Goal: Information Seeking & Learning: Understand process/instructions

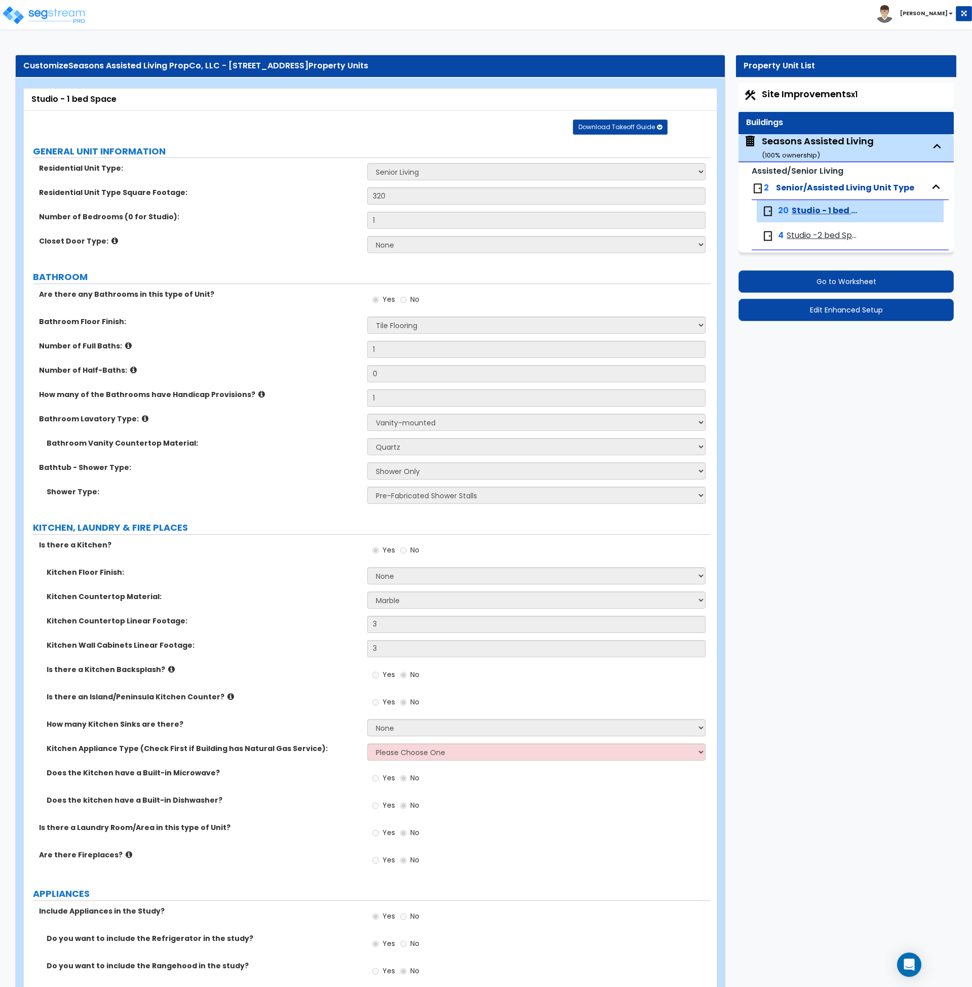
select select "1"
select select "3"
select select "4"
select select "1"
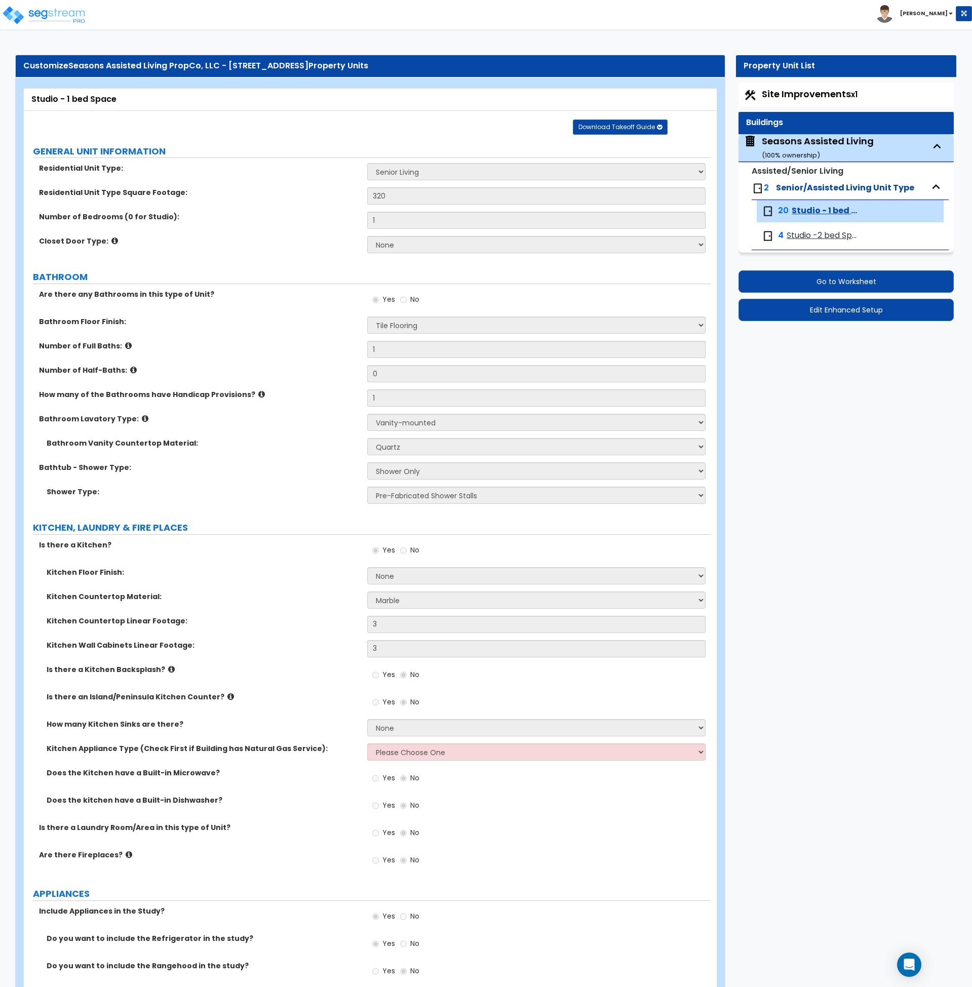
select select "1"
select select "5"
select select "1"
select select "2"
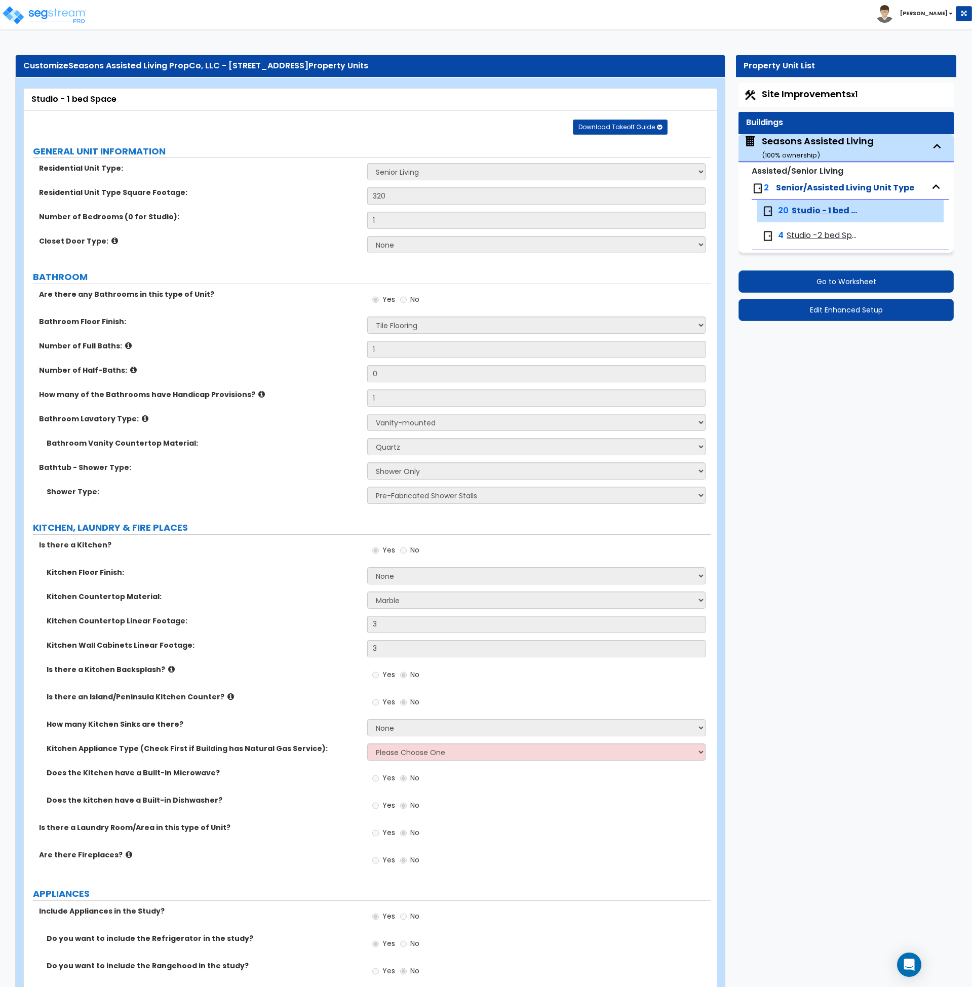
select select "1"
select select "5"
select select "1"
select select "2"
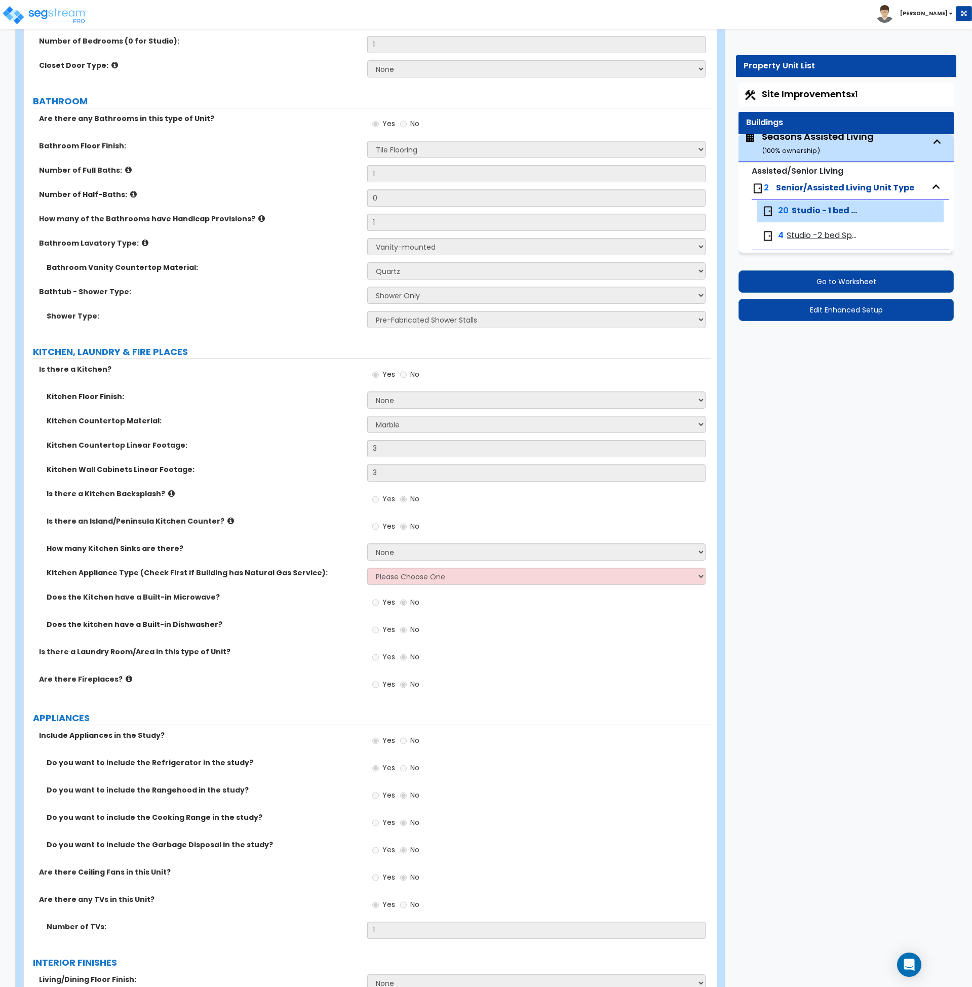
scroll to position [176, 0]
drag, startPoint x: 100, startPoint y: 100, endPoint x: 31, endPoint y: 99, distance: 68.4
copy label "BATHROOM"
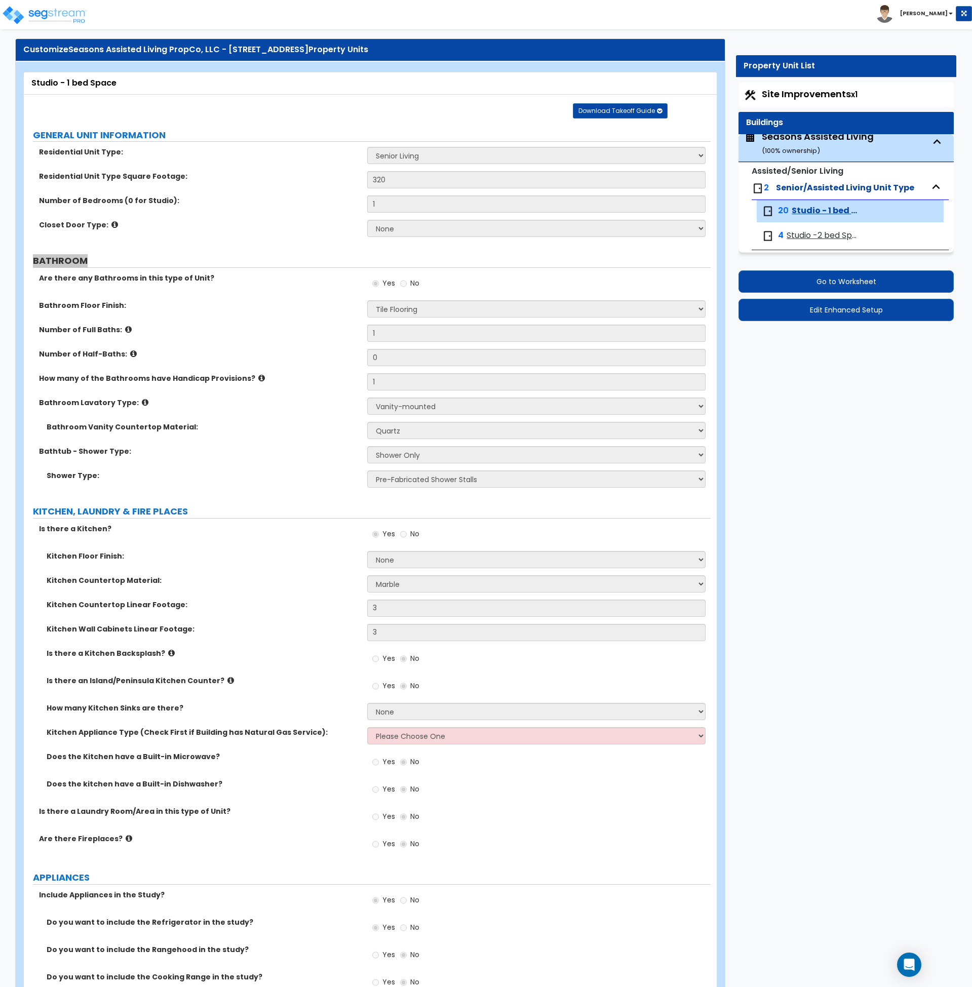
scroll to position [0, 0]
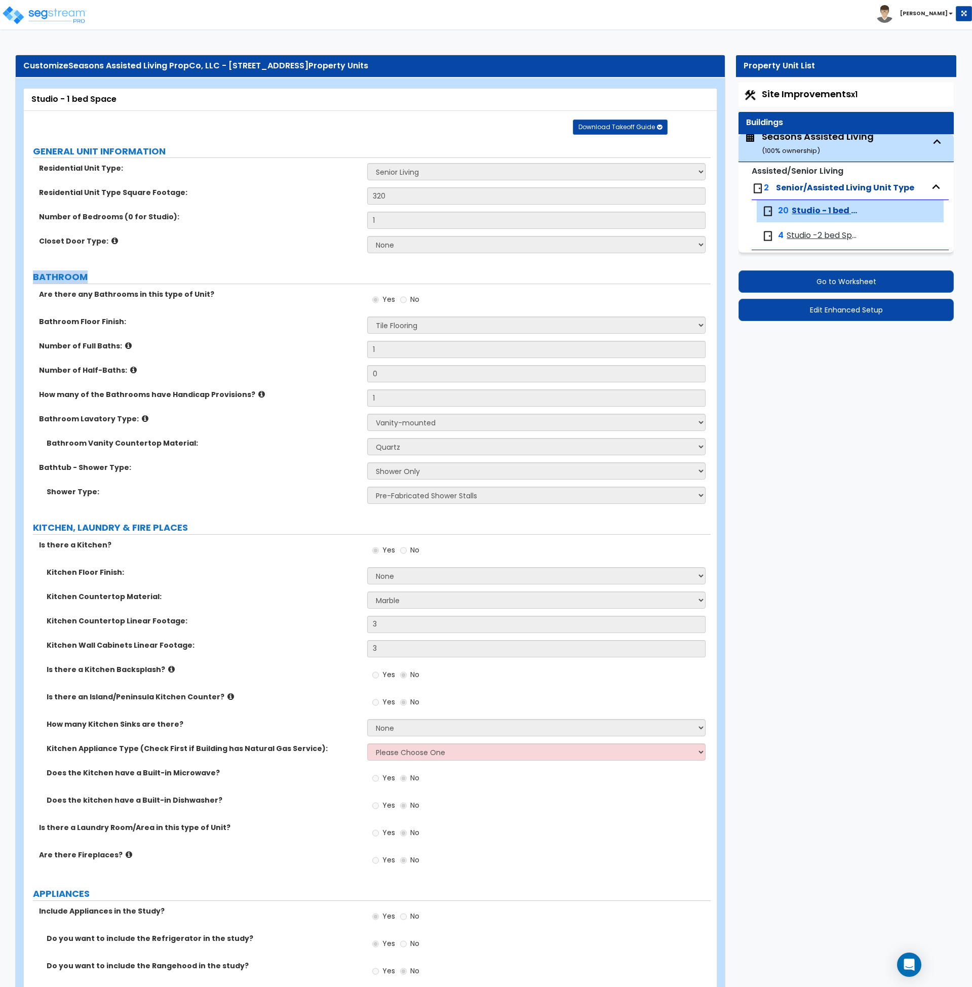
click at [224, 599] on label "Kitchen Countertop Material:" at bounding box center [203, 597] width 313 height 10
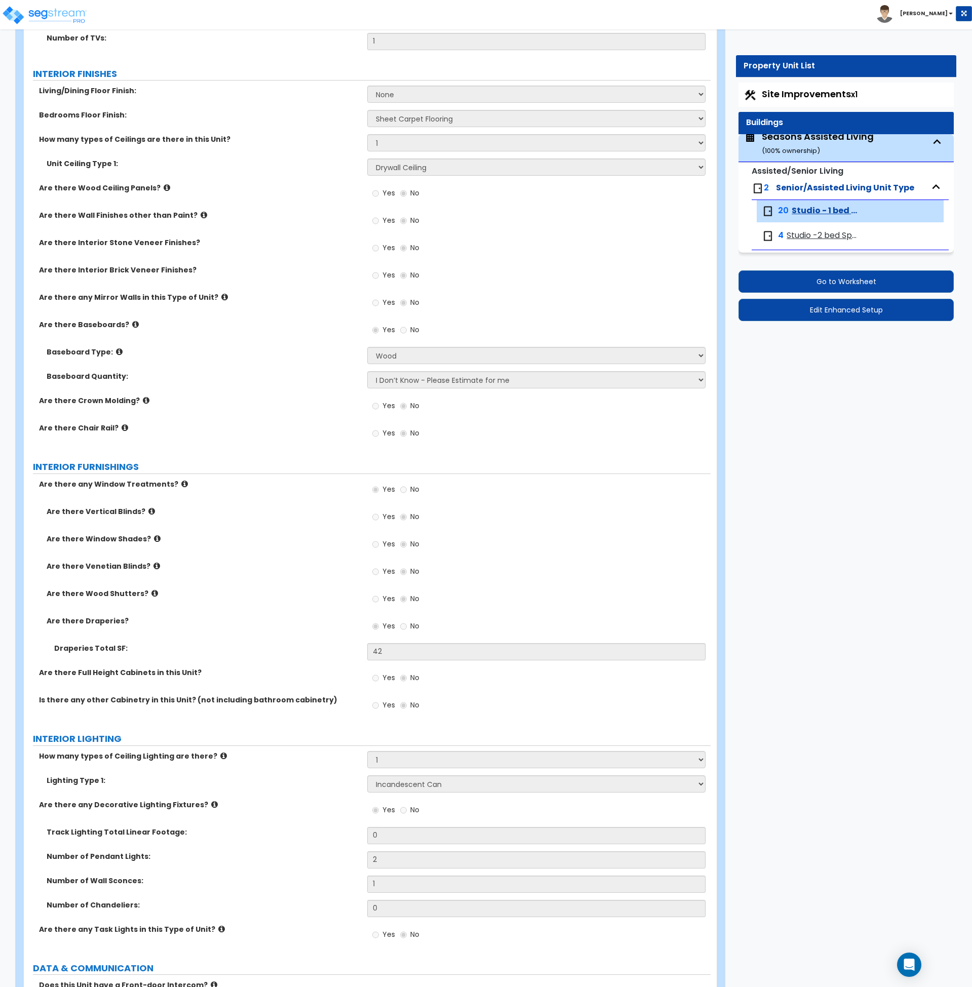
scroll to position [1066, 0]
click at [318, 293] on label "Are there any Mirror Walls in this Type of Unit?" at bounding box center [199, 296] width 321 height 10
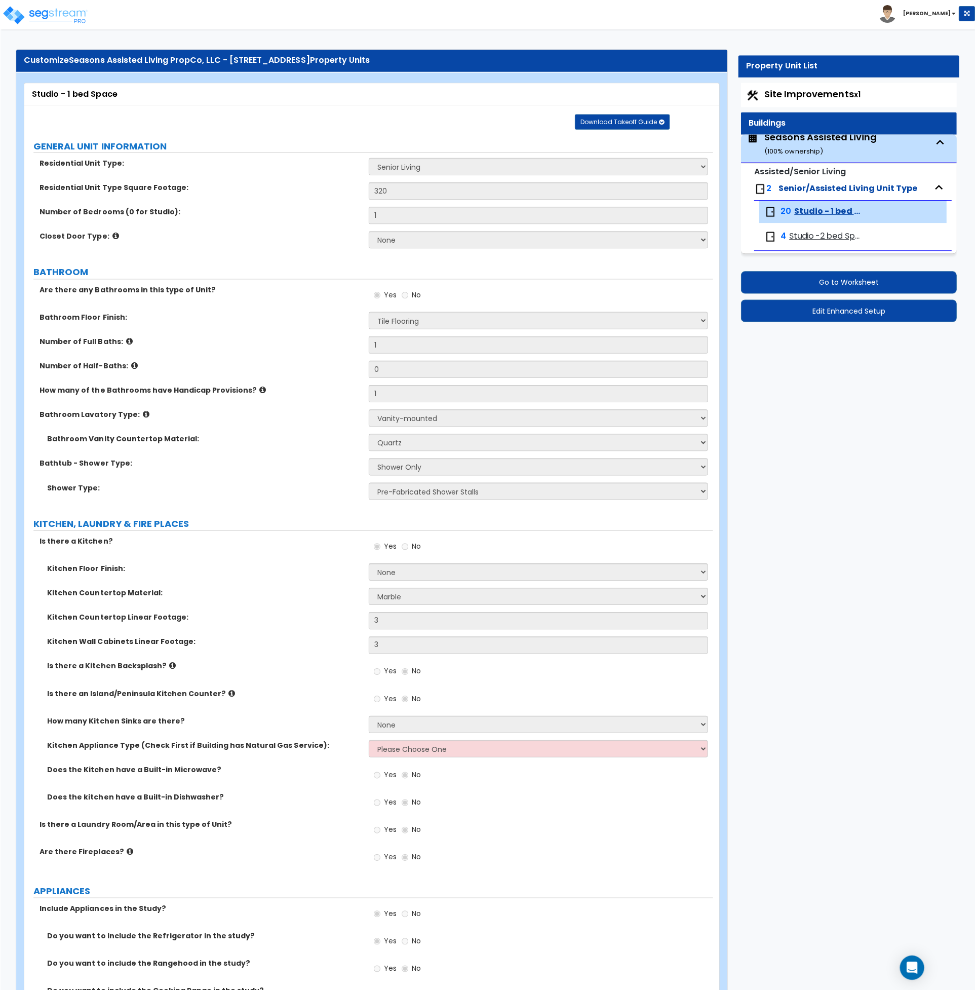
scroll to position [0, 0]
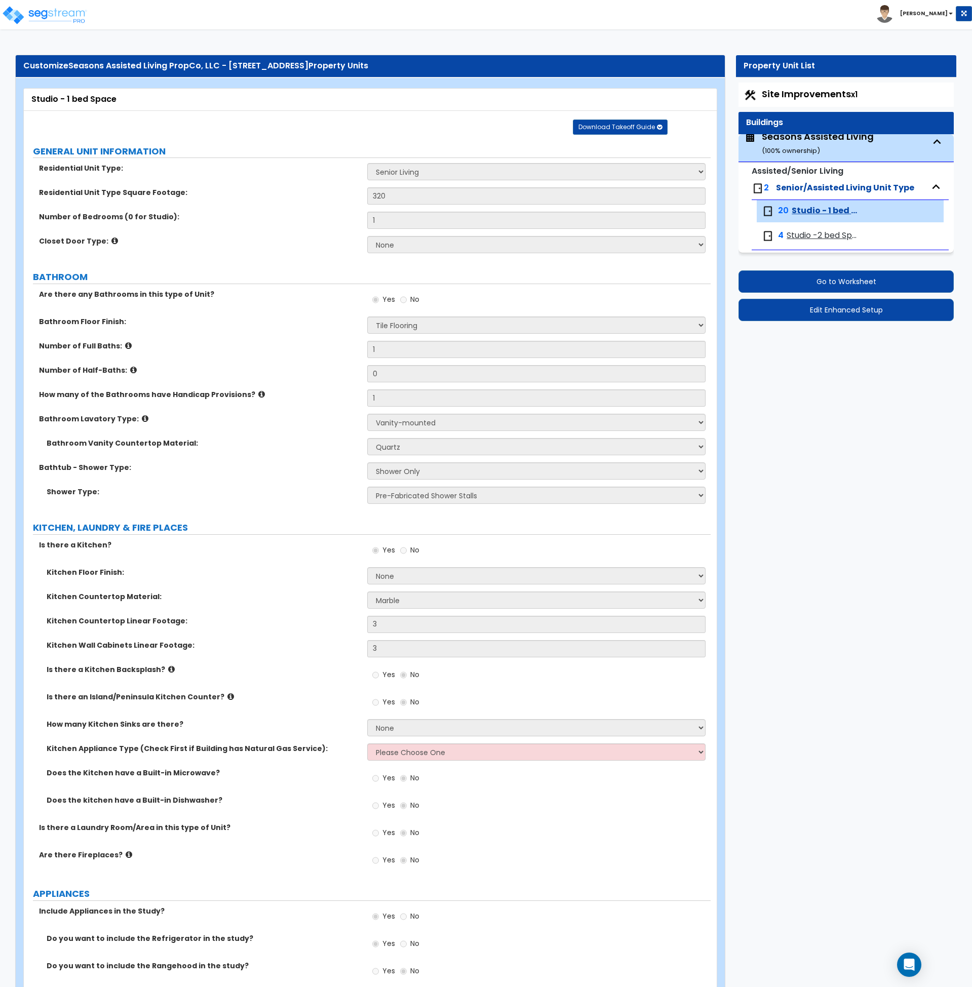
click at [240, 521] on label "KITCHEN, LAUNDRY & FIRE PLACES" at bounding box center [372, 527] width 678 height 13
click at [333, 272] on label "BATHROOM" at bounding box center [372, 277] width 678 height 13
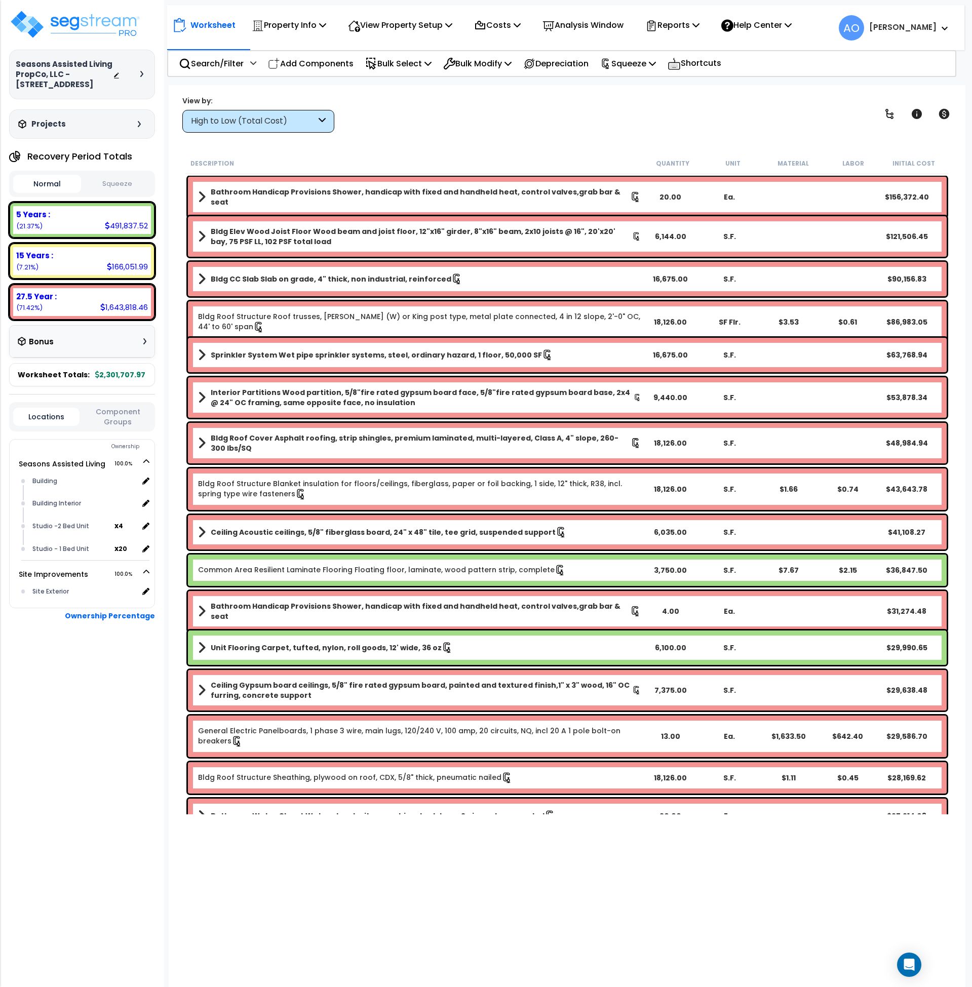
click at [429, 200] on link "Bathroom Handicap Provisions Shower, handicap with fixed and handheld heat, con…" at bounding box center [419, 197] width 443 height 20
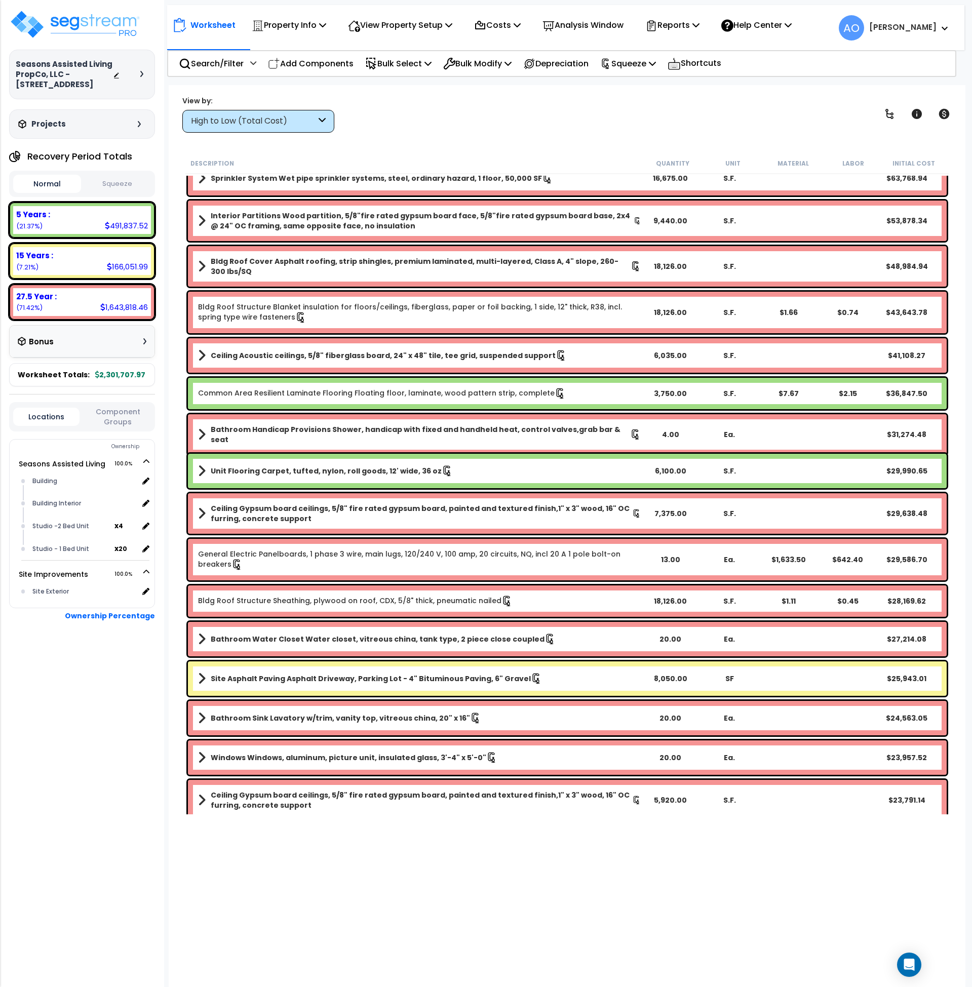
scroll to position [252, 0]
click at [116, 184] on button "Squeeze" at bounding box center [118, 184] width 68 height 18
click at [326, 642] on b "Bathroom Water Closet Water closet, vitreous china, tank type, 2 piece close co…" at bounding box center [378, 639] width 334 height 10
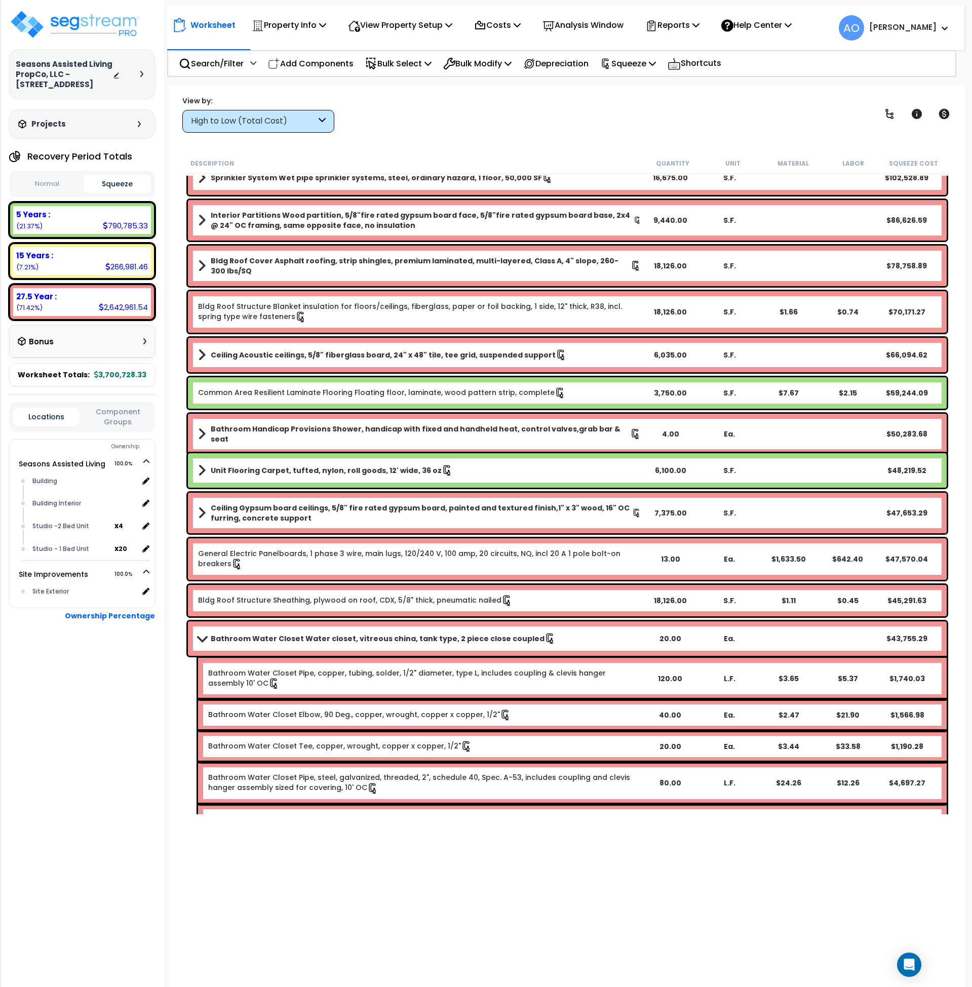
click at [327, 640] on b "Bathroom Water Closet Water closet, vitreous china, tank type, 2 piece close co…" at bounding box center [378, 639] width 334 height 10
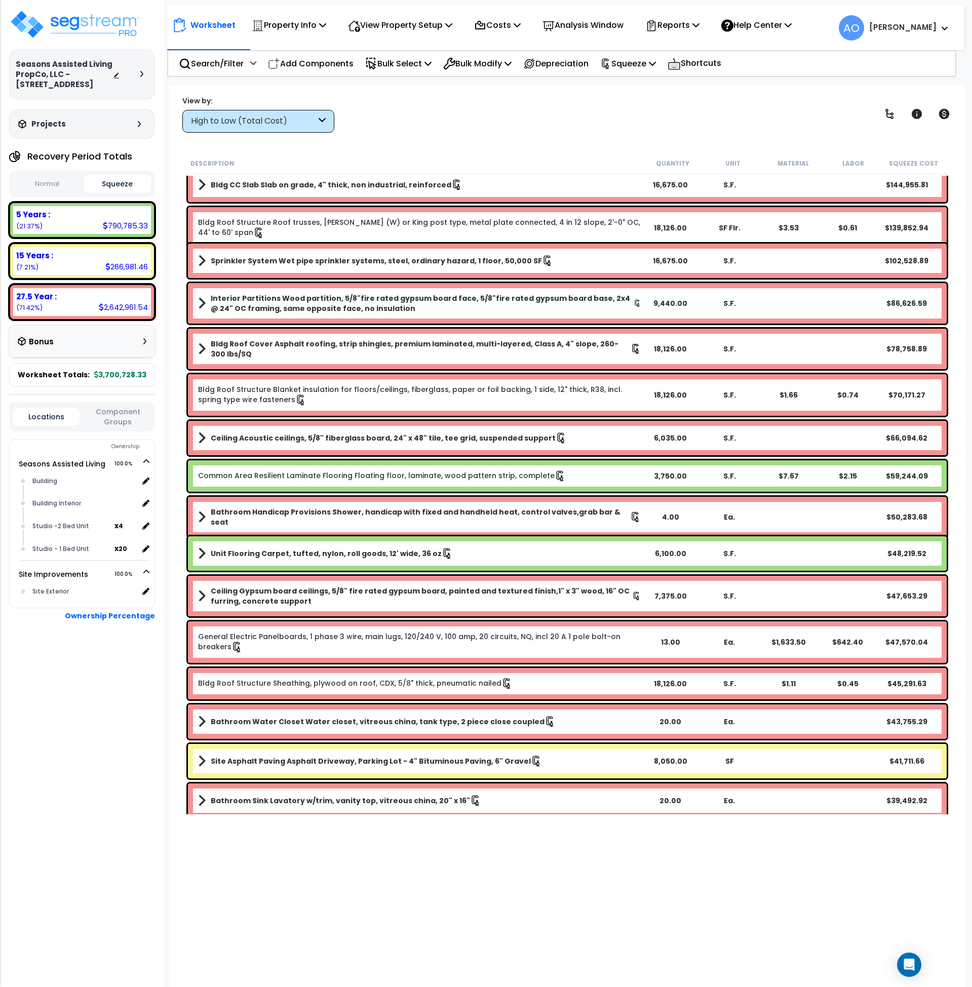
scroll to position [0, 0]
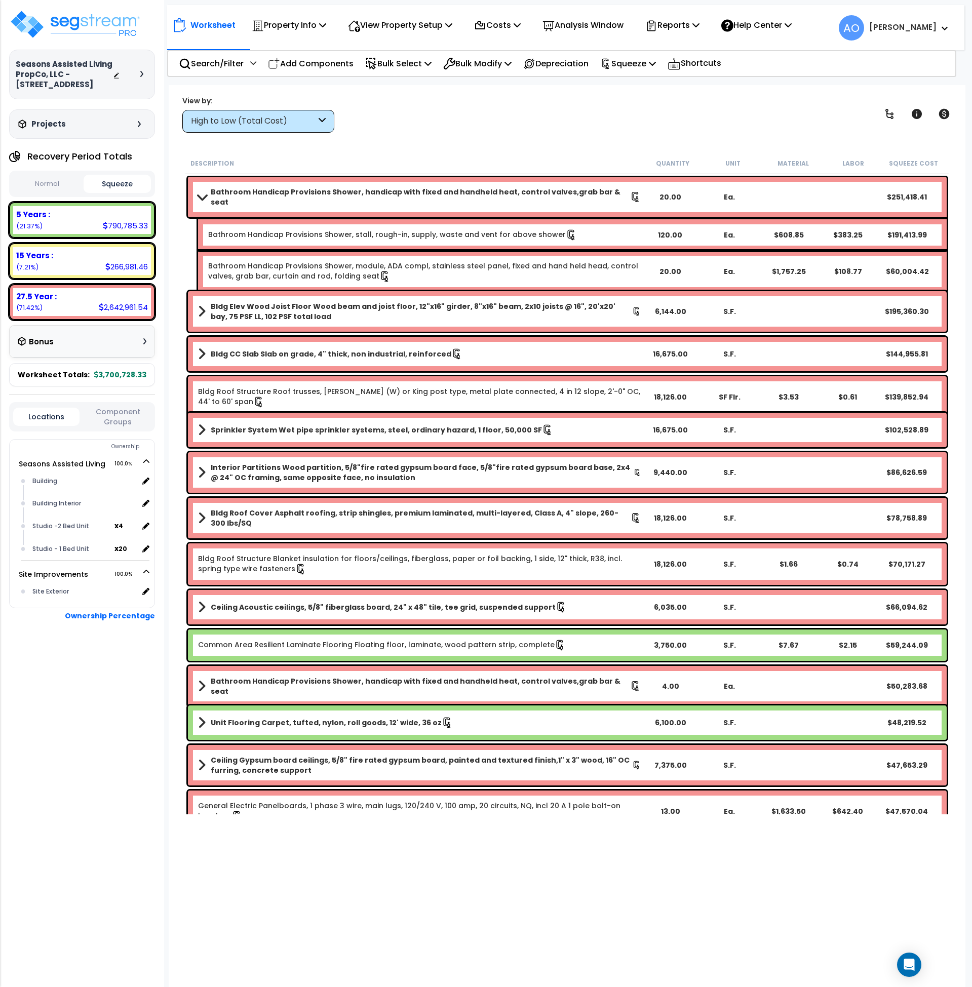
click at [225, 126] on div "High to Low (Total Cost)" at bounding box center [253, 122] width 125 height 12
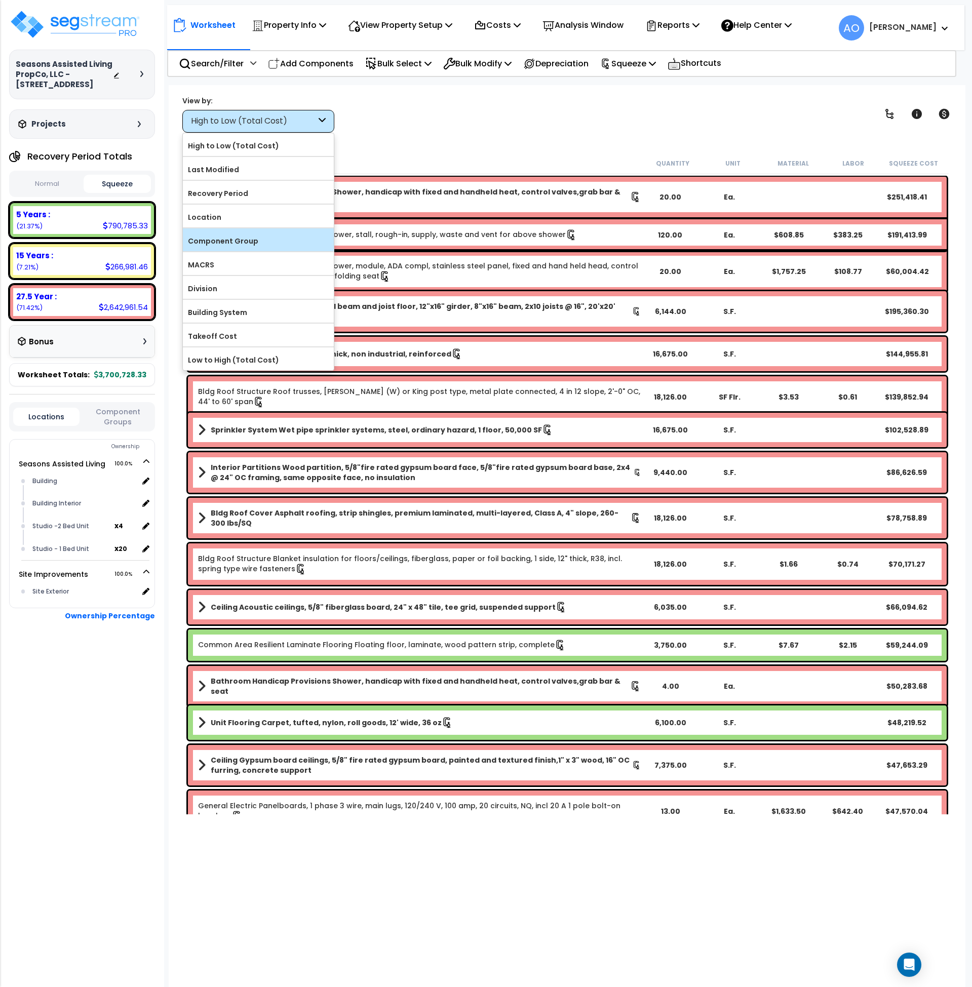
click at [259, 239] on label "Component Group" at bounding box center [258, 241] width 151 height 15
click at [0, 0] on input "Component Group" at bounding box center [0, 0] width 0 height 0
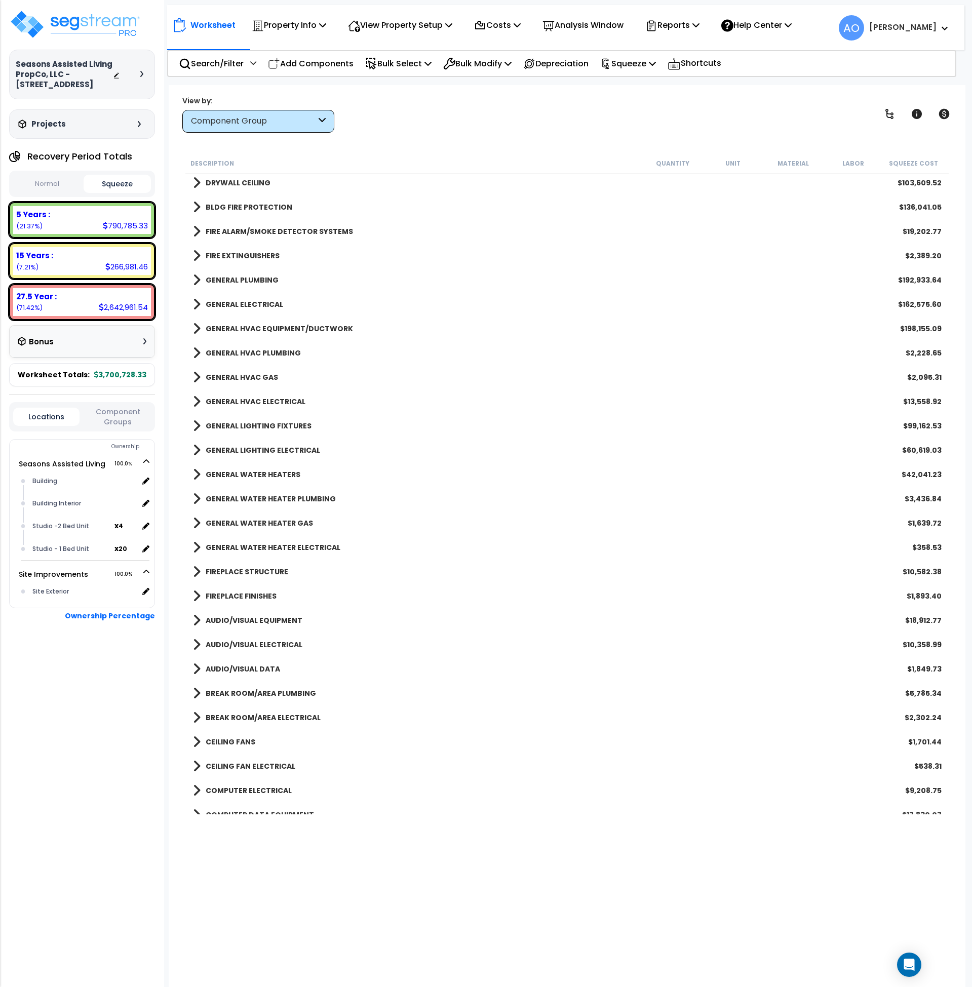
click at [238, 280] on b "GENERAL PLUMBING" at bounding box center [242, 280] width 73 height 10
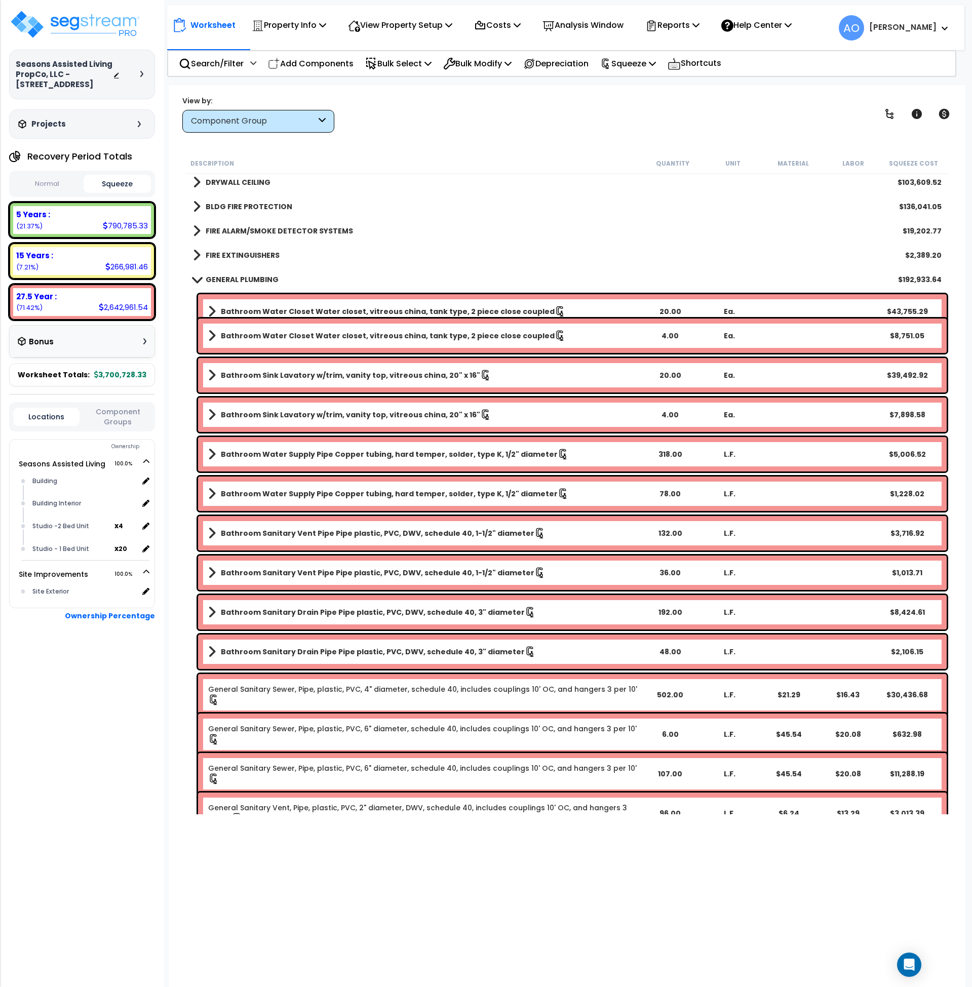
click at [268, 307] on b "Bathroom Water Closet Water closet, vitreous china, tank type, 2 piece close co…" at bounding box center [388, 312] width 334 height 10
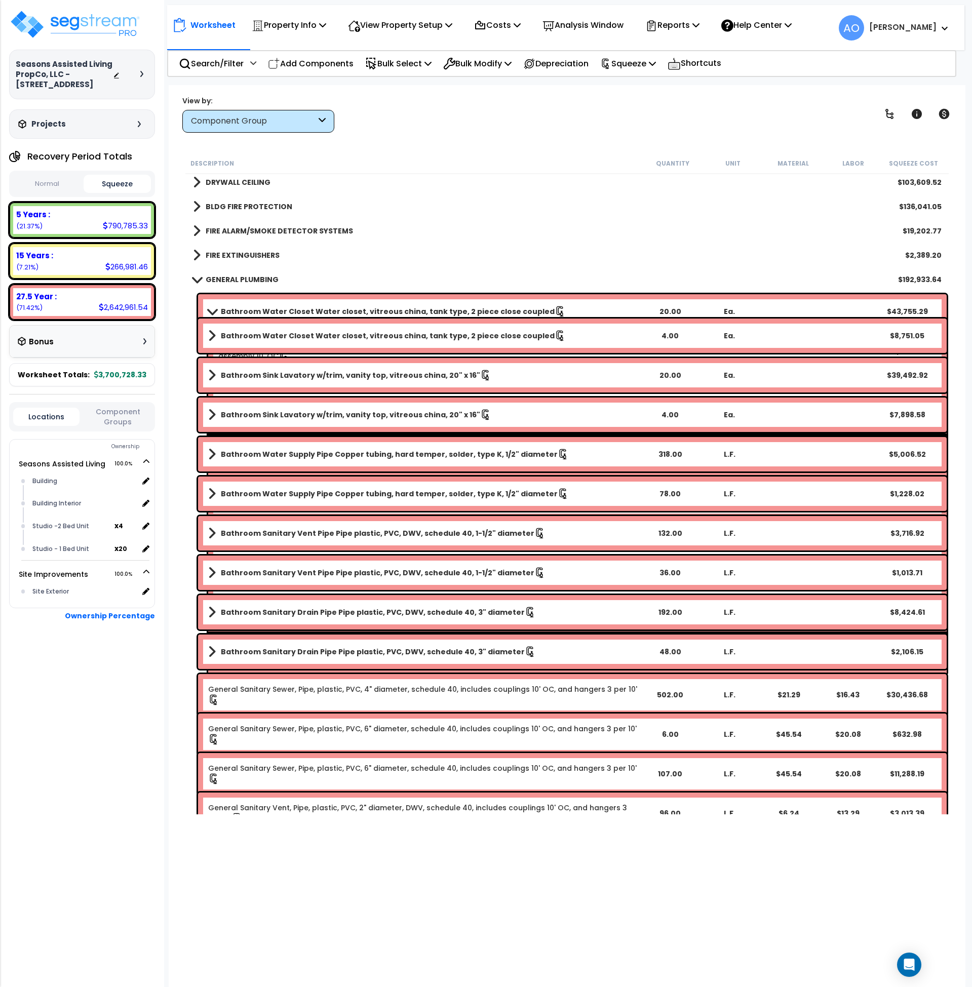
click at [312, 383] on div "Bathroom Sink Lavatory w/trim, vanity top, vitreous china, 20" x 16" 20.00 Ea. …" at bounding box center [572, 375] width 749 height 34
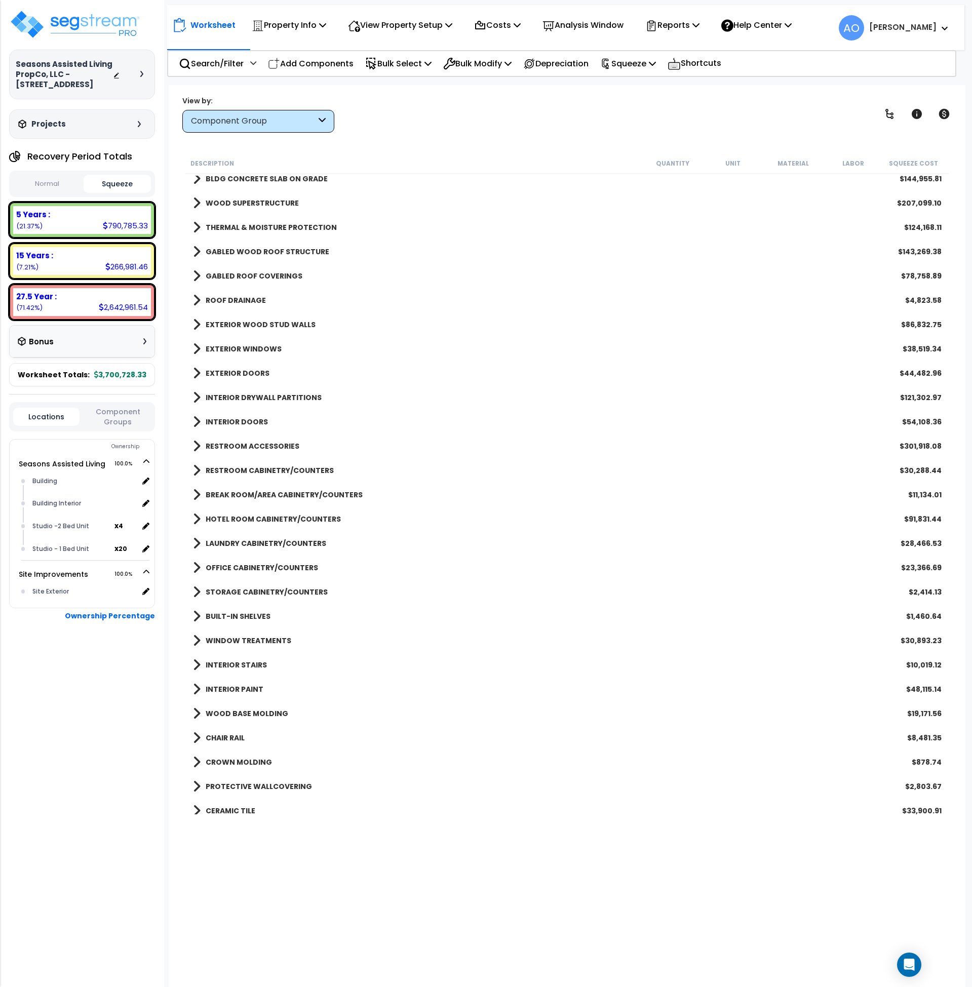
scroll to position [0, 0]
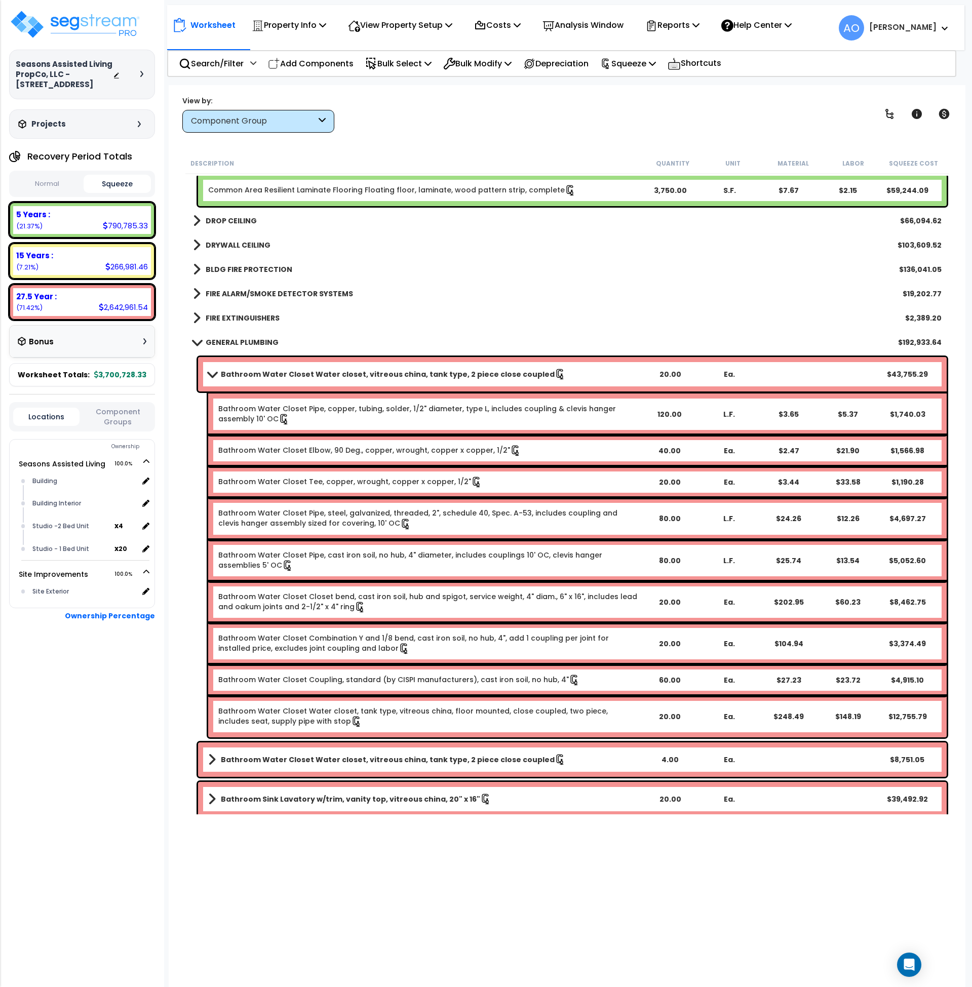
click at [234, 368] on link "Bathroom Water Closet Water closet, vitreous china, tank type, 2 piece close co…" at bounding box center [424, 374] width 432 height 14
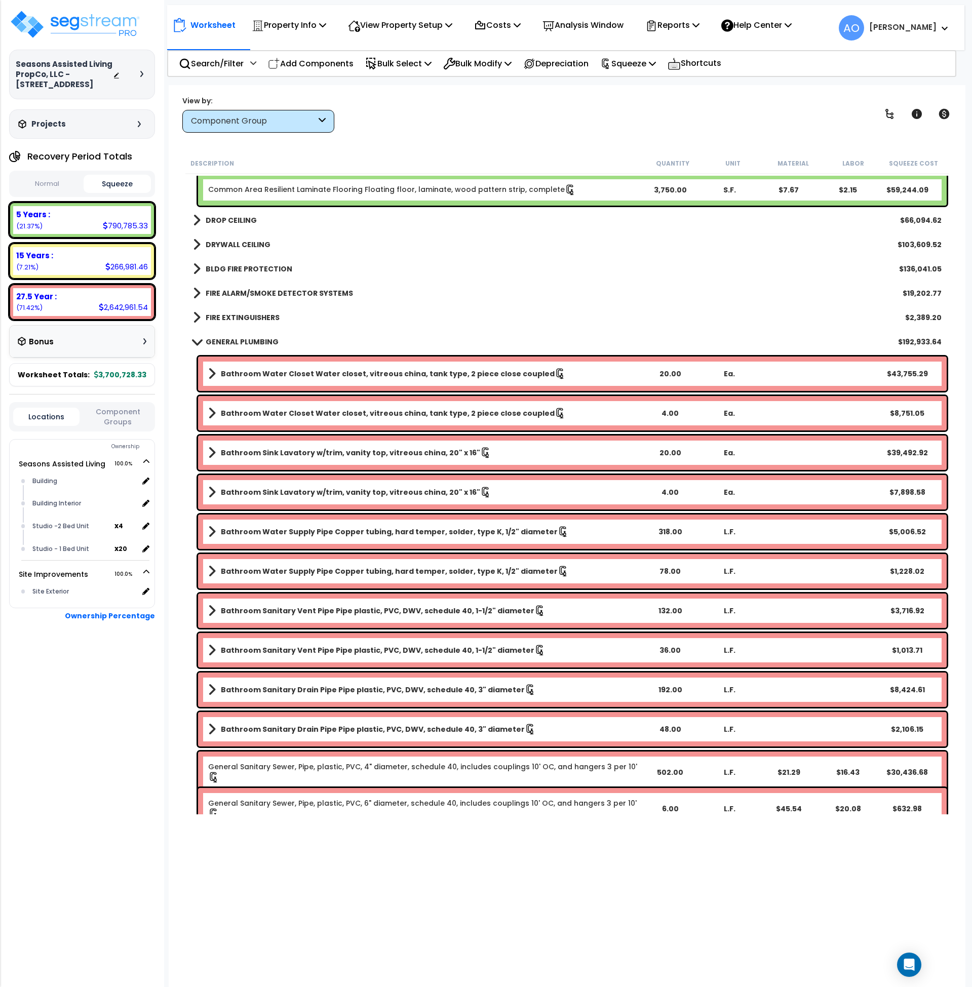
click at [354, 455] on b "Bathroom Sink Lavatory w/trim, vanity top, vitreous china, 20" x 16"" at bounding box center [350, 453] width 259 height 10
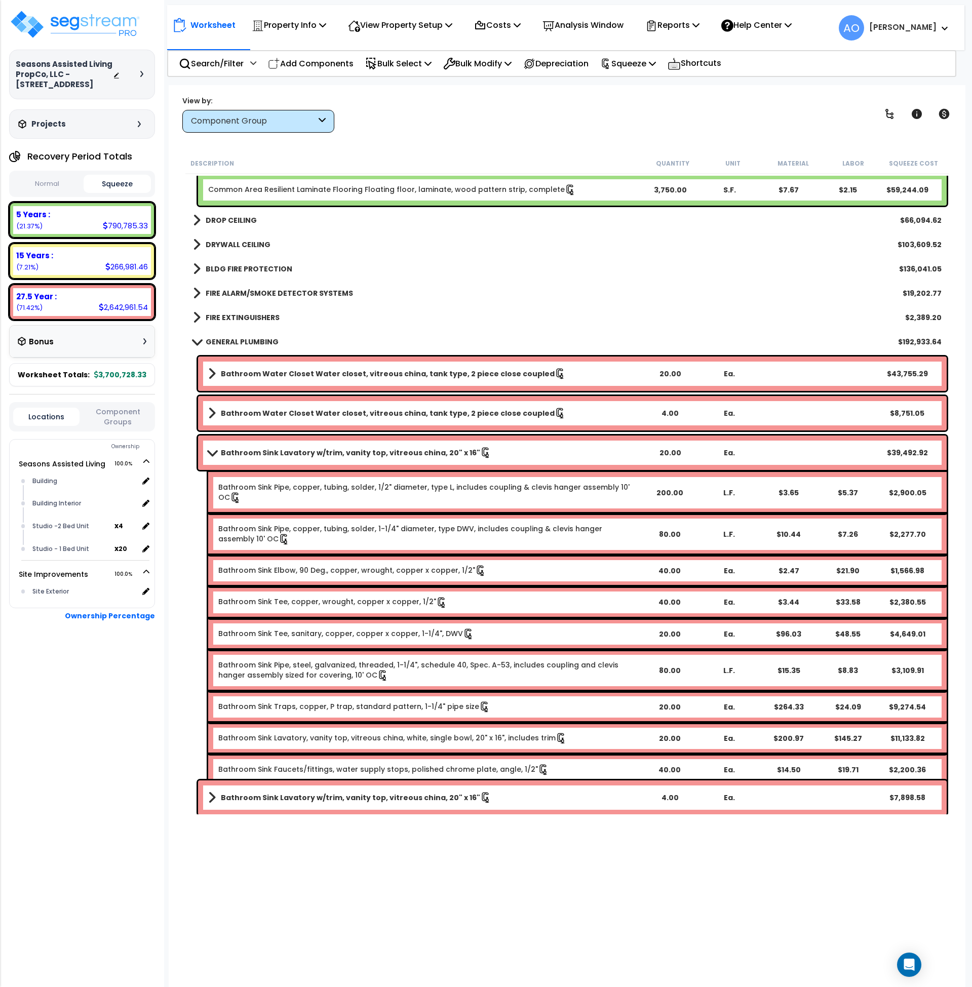
click at [354, 455] on b "Bathroom Sink Lavatory w/trim, vanity top, vitreous china, 20" x 16"" at bounding box center [350, 453] width 259 height 10
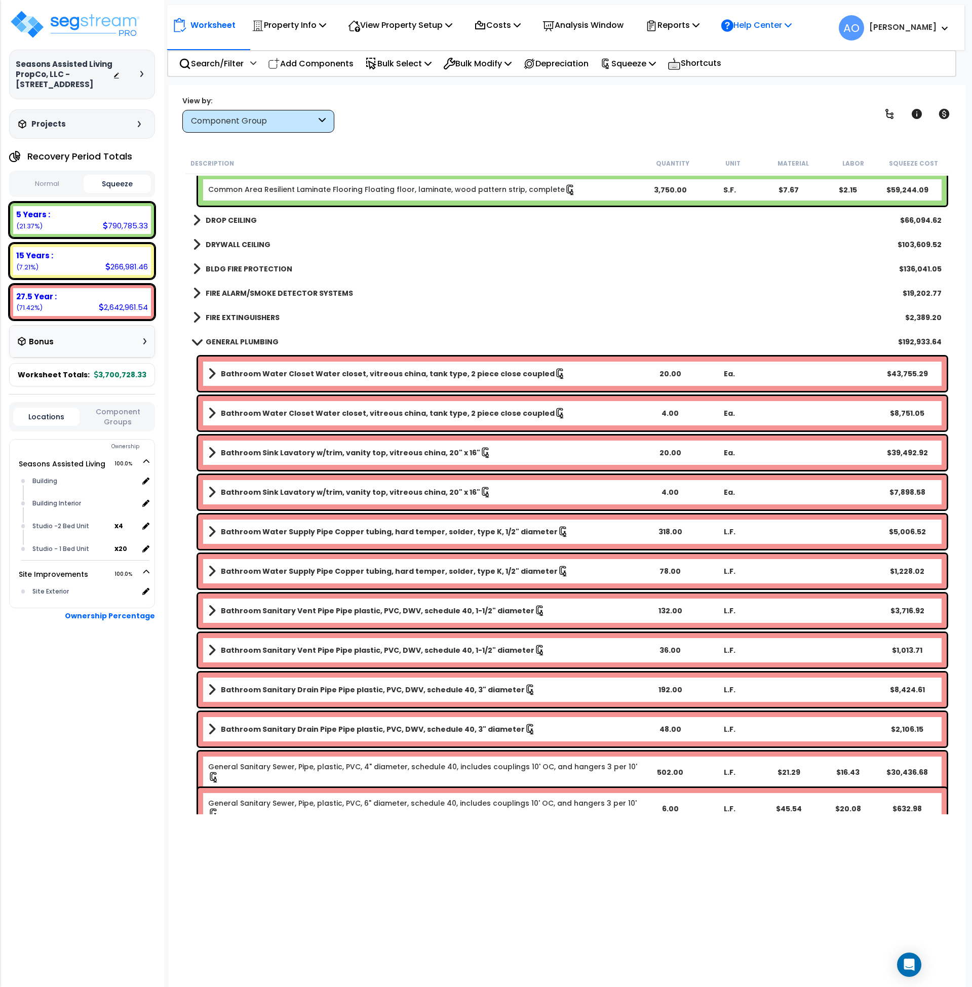
click at [758, 28] on p "Help Center" at bounding box center [756, 25] width 70 height 14
click at [782, 75] on link "How-To Videos" at bounding box center [766, 72] width 100 height 22
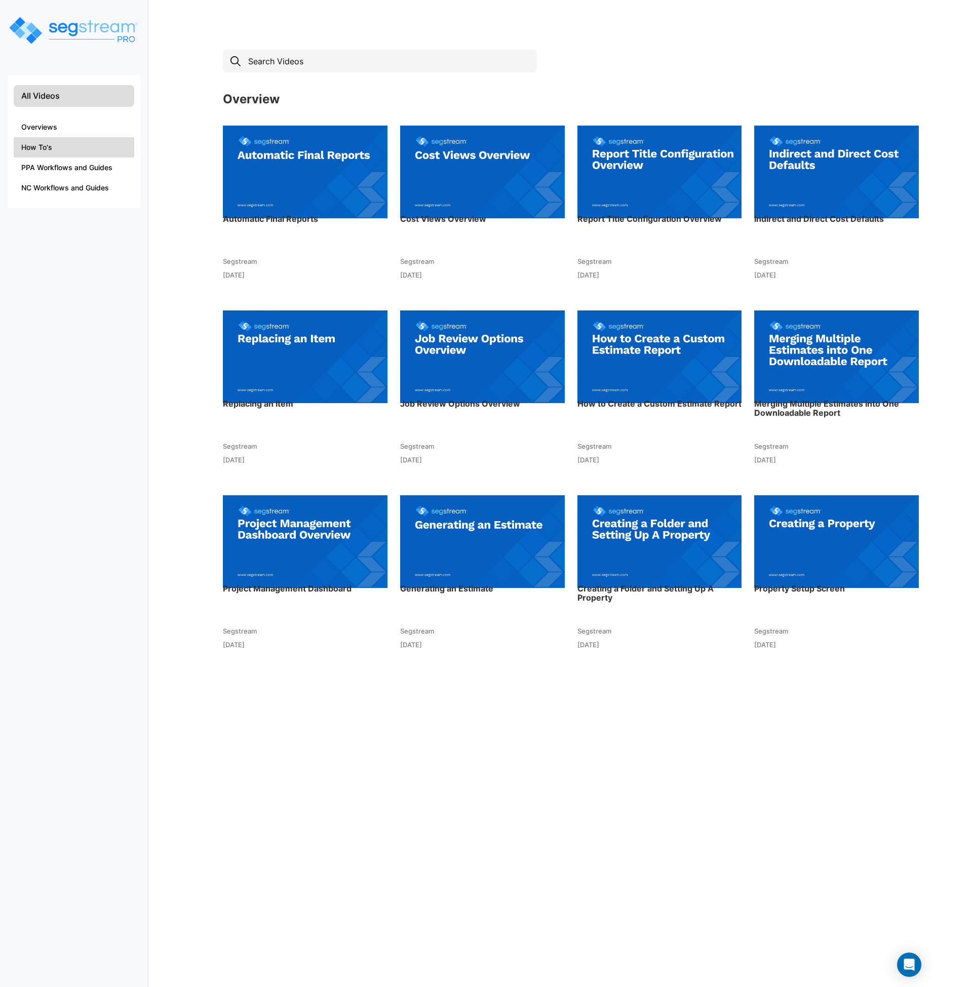
click at [44, 143] on li "How To's" at bounding box center [74, 147] width 121 height 20
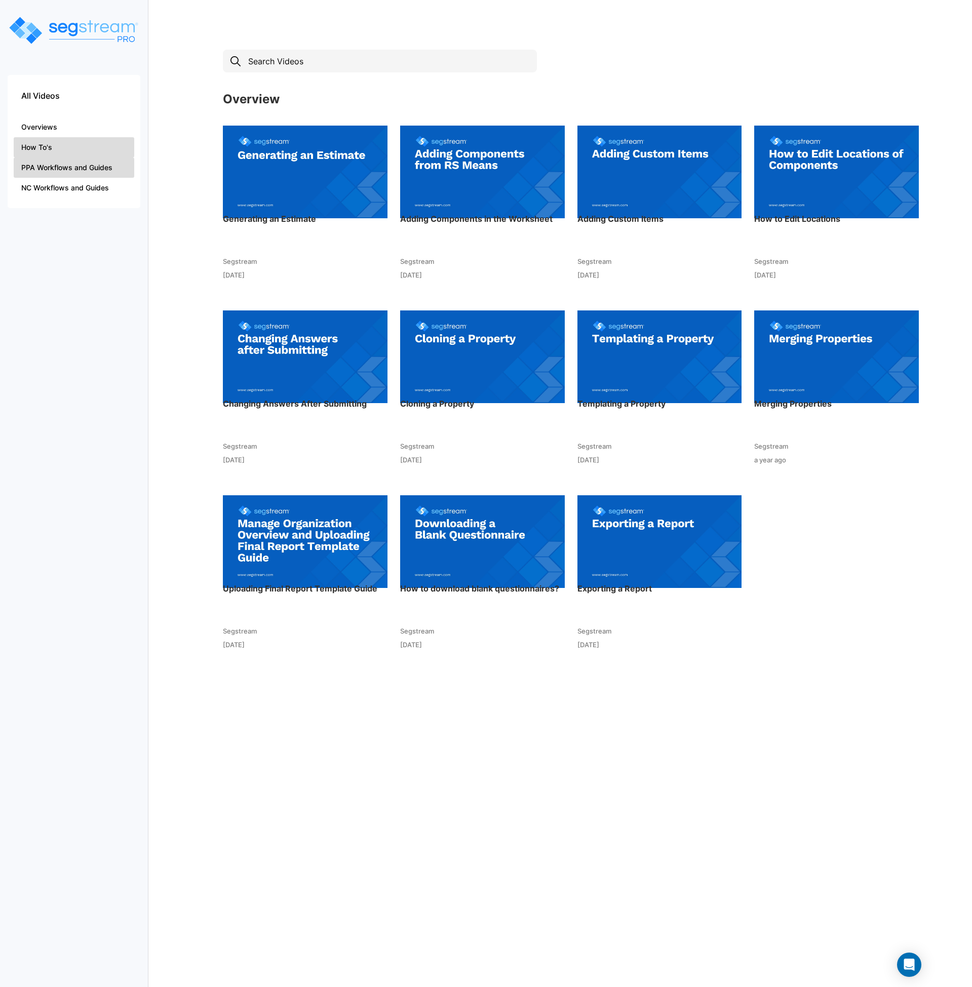
click at [63, 170] on li "PPA Workflows and Guides" at bounding box center [74, 168] width 121 height 20
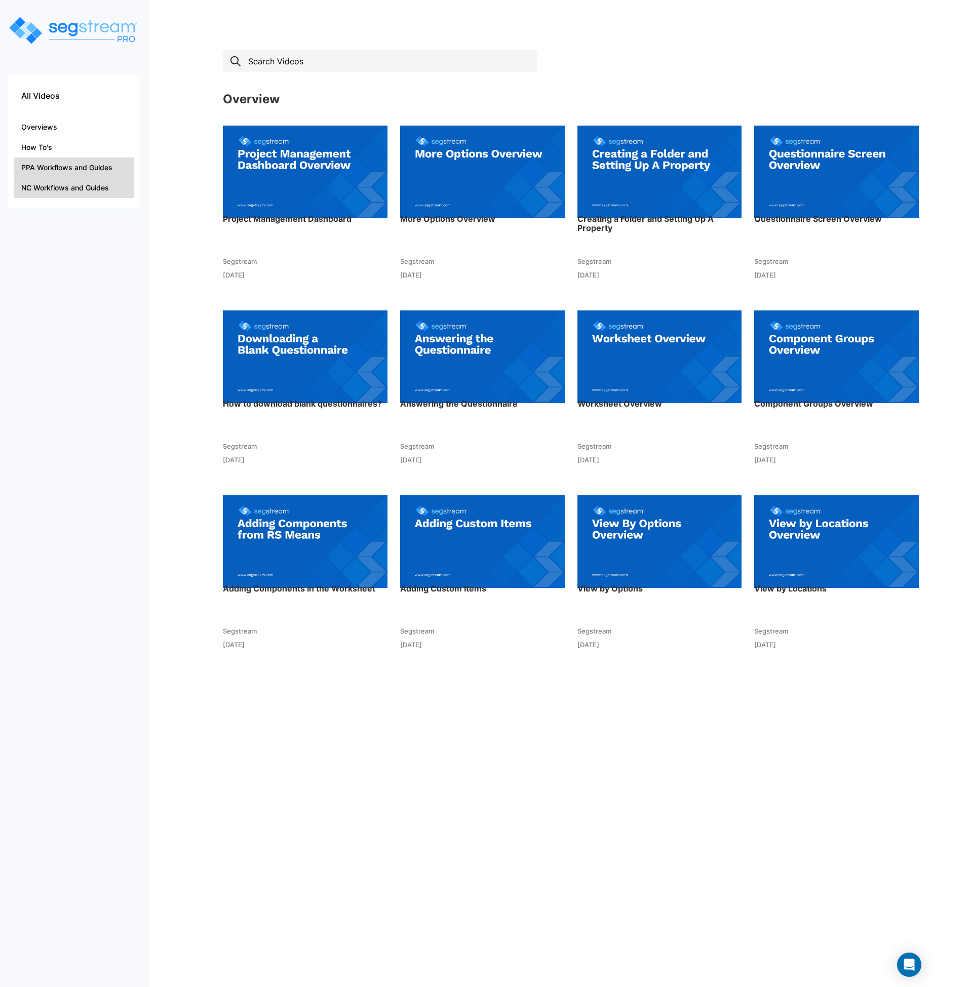
click at [53, 192] on li "NC Workflows and Guides" at bounding box center [74, 188] width 121 height 20
click at [51, 165] on li "PPA Workflows and Guides" at bounding box center [74, 168] width 121 height 20
click at [507, 365] on img at bounding box center [482, 356] width 165 height 111
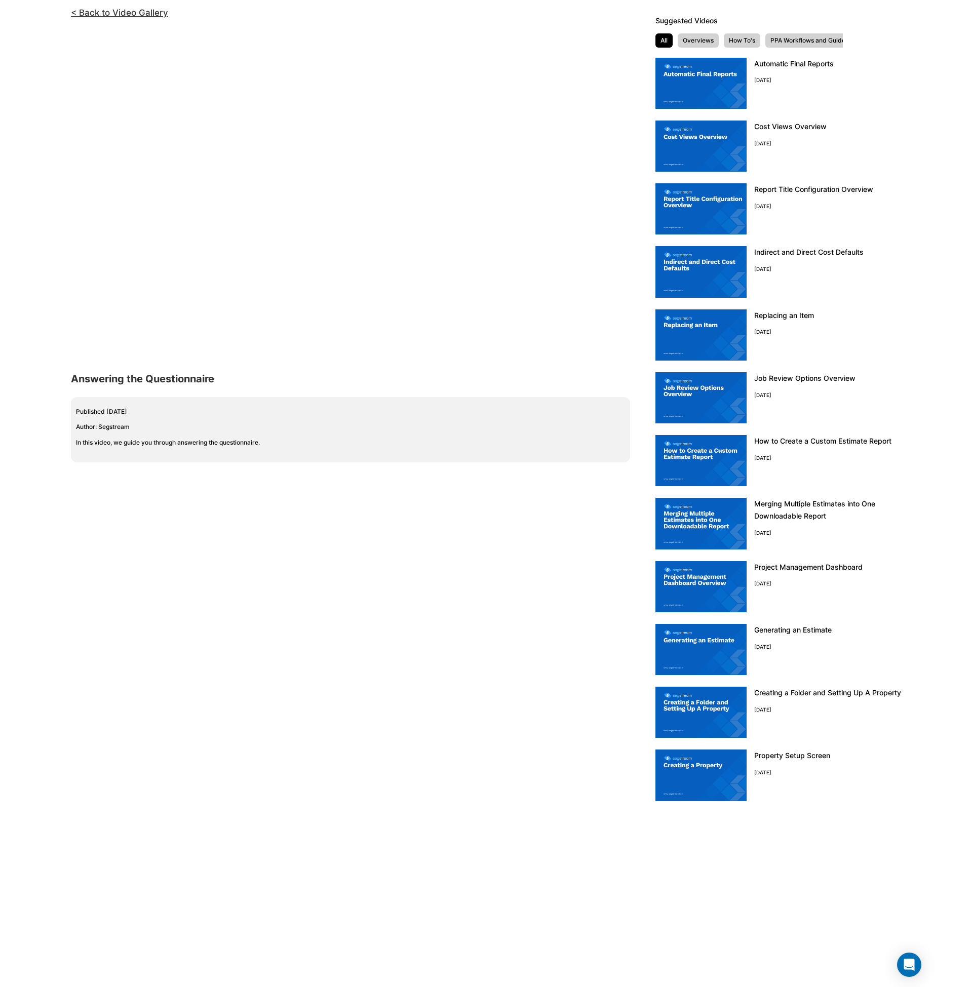
scroll to position [45, 0]
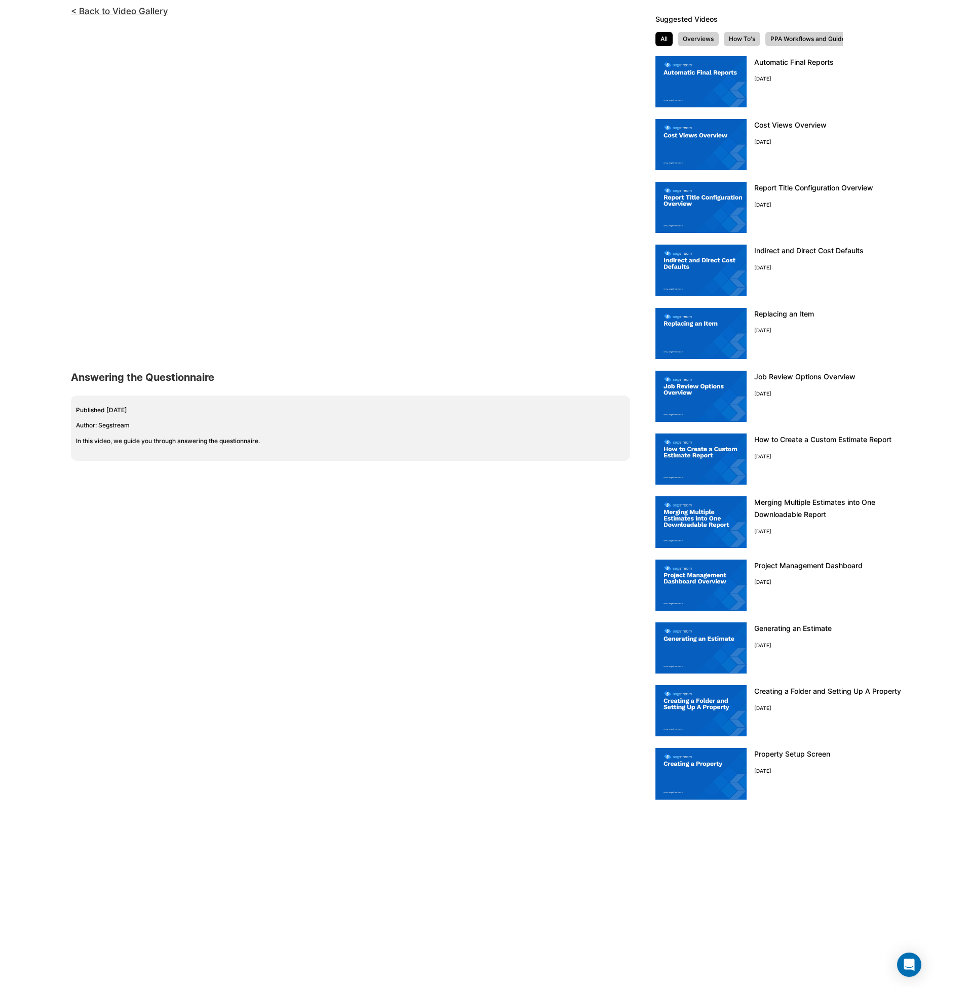
click at [699, 42] on li "Overviews" at bounding box center [698, 39] width 41 height 14
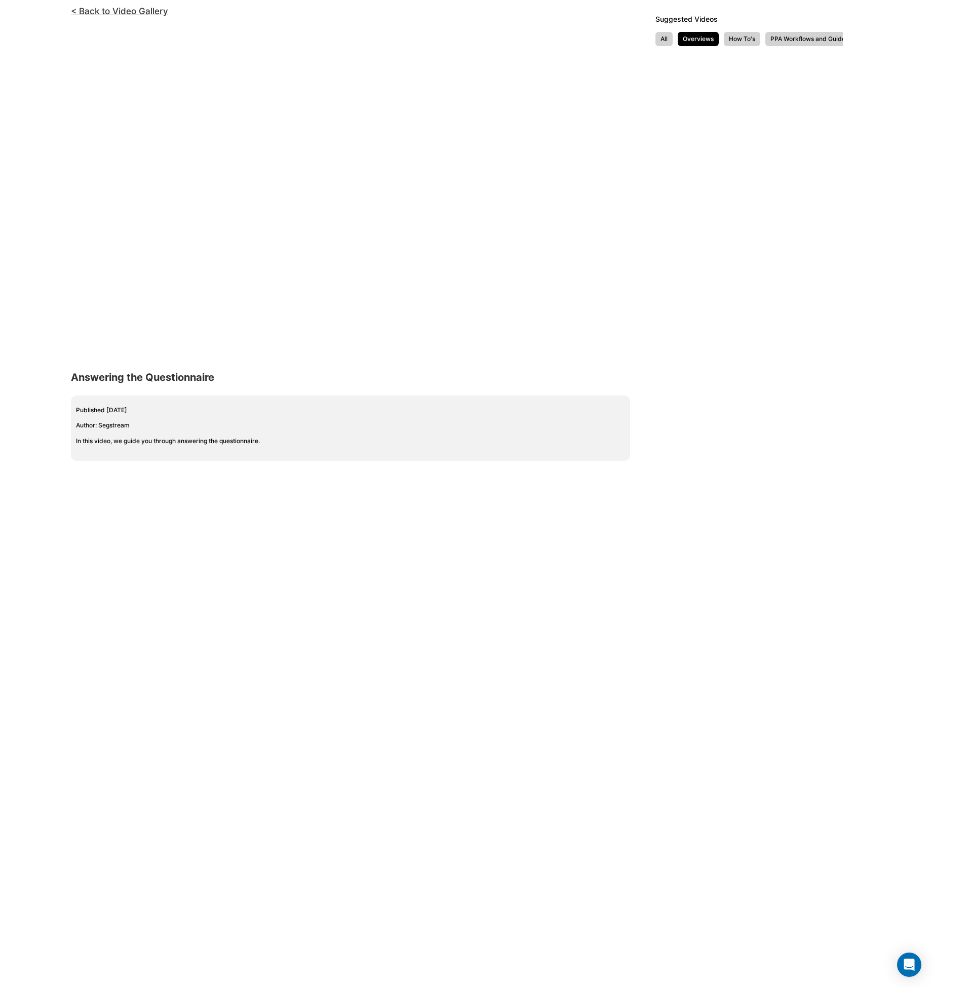
click at [742, 40] on li "How To's" at bounding box center [742, 39] width 36 height 14
click at [790, 39] on li "PPA Workflows and Guides" at bounding box center [810, 39] width 88 height 14
click at [617, 558] on div "< Back to Video Gallery <!-- video embed url --> Answering the Questionnaire Pu…" at bounding box center [324, 493] width 648 height 987
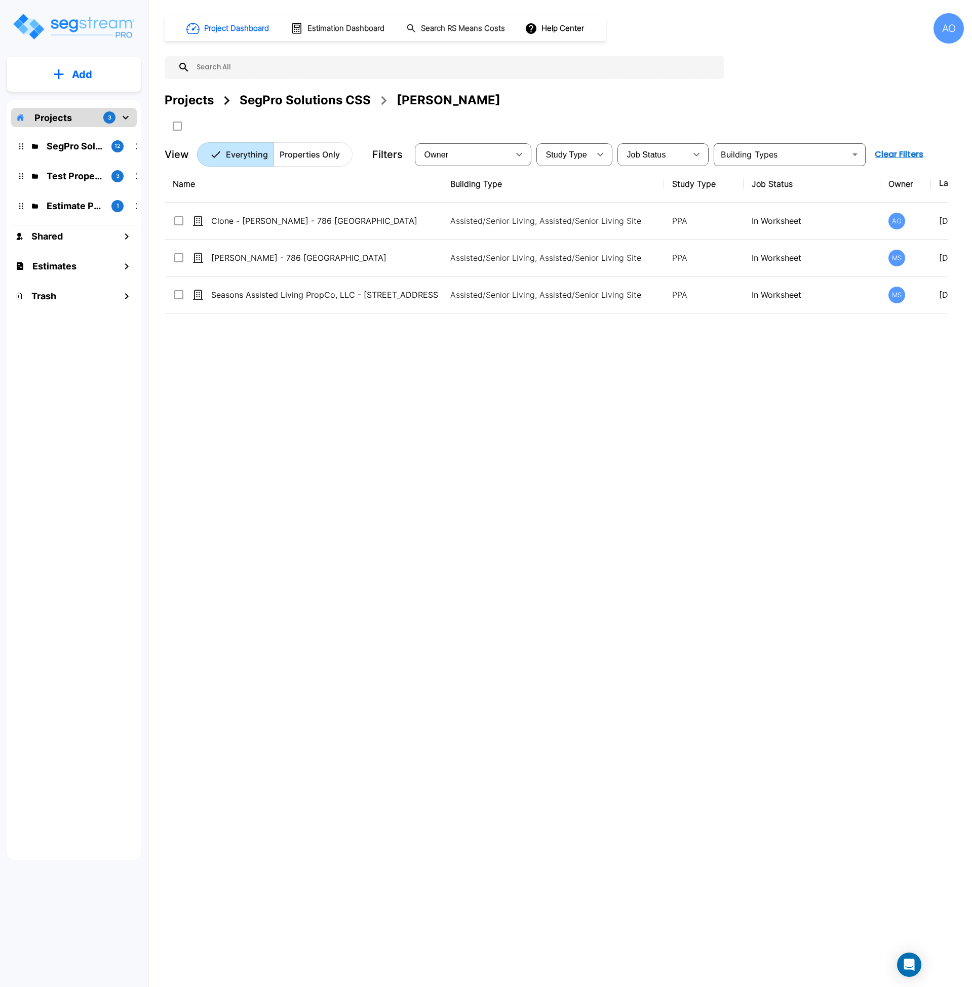
click at [287, 342] on div "Name Building Type Study Type Job Status Owner Last Modified Action Clone - [PE…" at bounding box center [556, 472] width 783 height 612
click at [459, 509] on div "Name Building Type Study Type Job Status Owner Last Modified Action Clone - [PE…" at bounding box center [556, 472] width 783 height 612
